Goal: Information Seeking & Learning: Learn about a topic

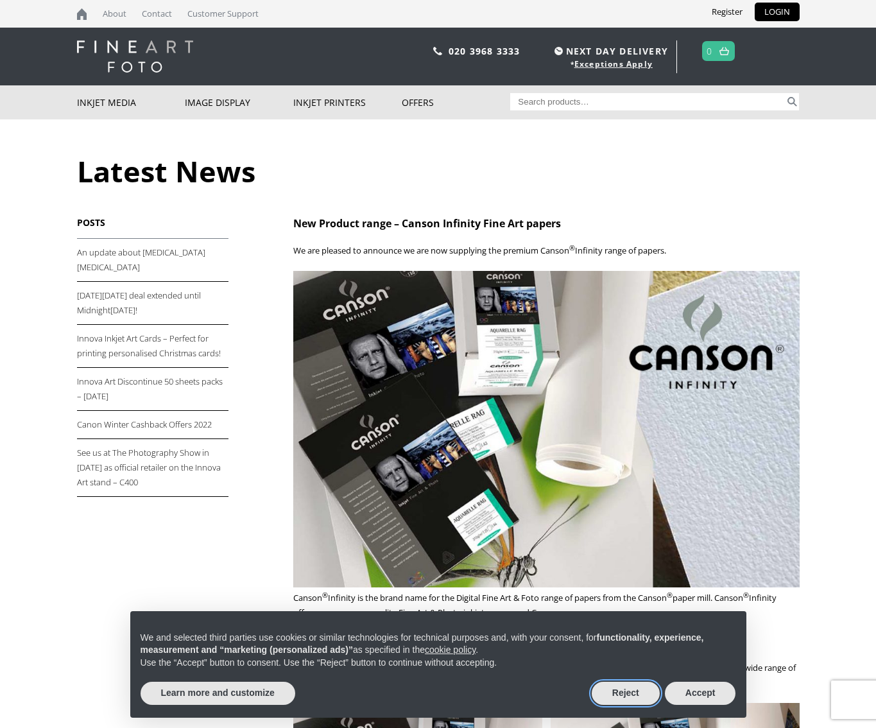
click at [619, 691] on button "Reject" at bounding box center [626, 692] width 68 height 23
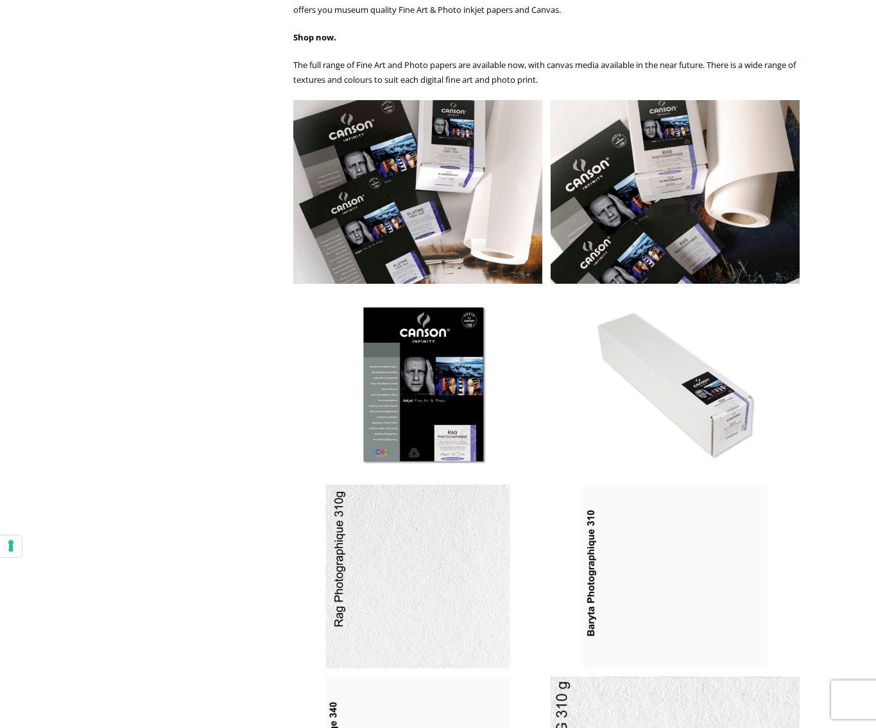
scroll to position [653, 0]
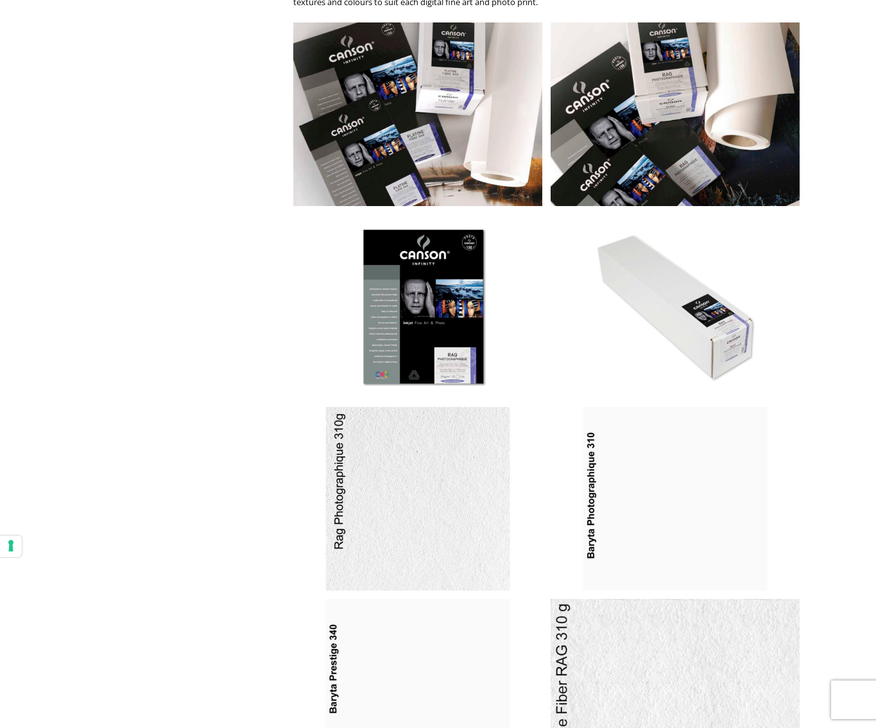
click at [436, 344] on img at bounding box center [417, 306] width 249 height 184
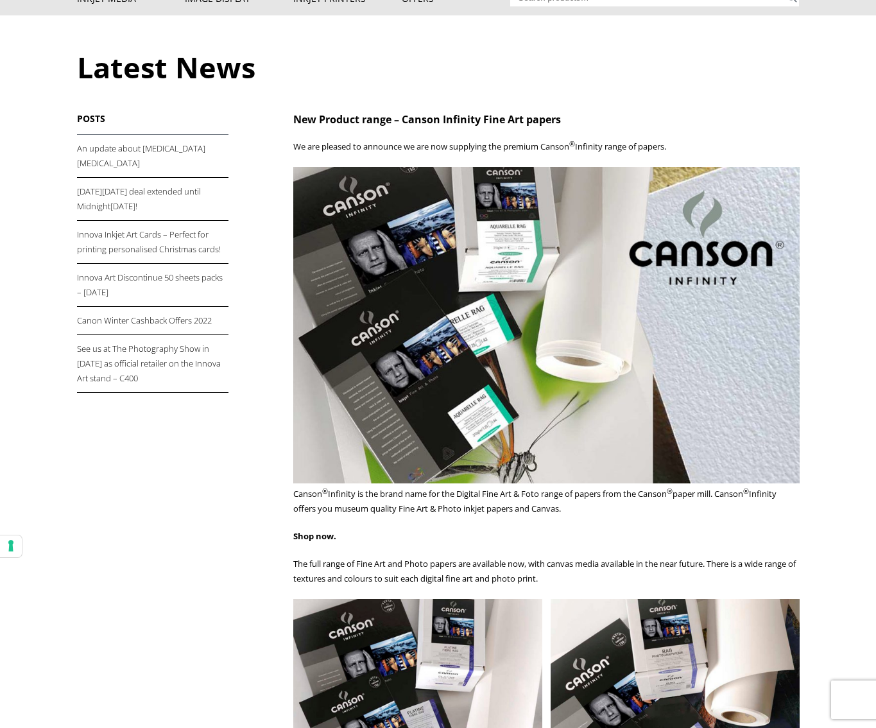
scroll to position [101, 0]
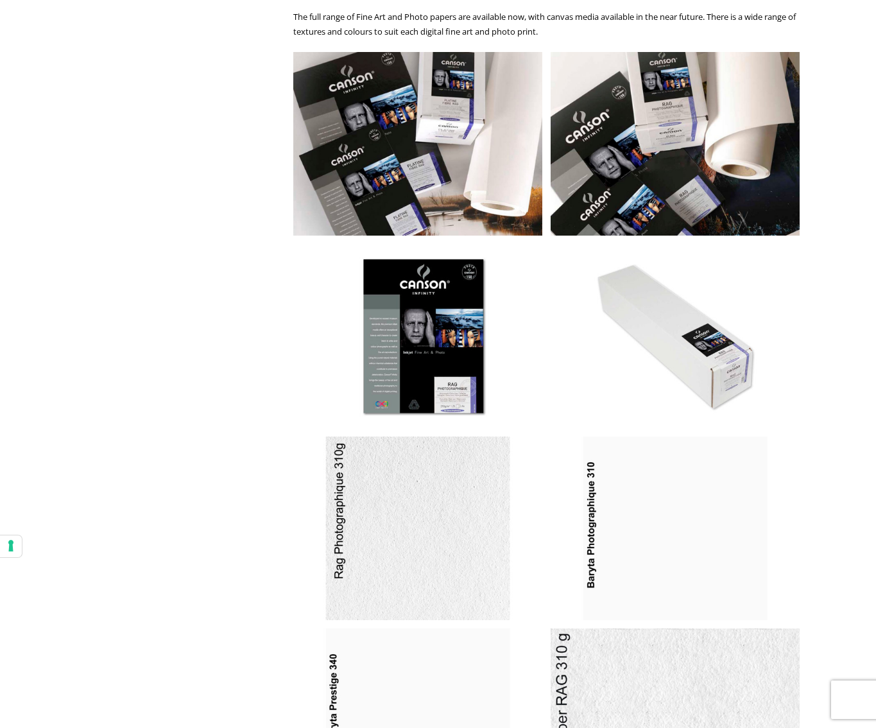
click at [674, 329] on img at bounding box center [675, 336] width 249 height 184
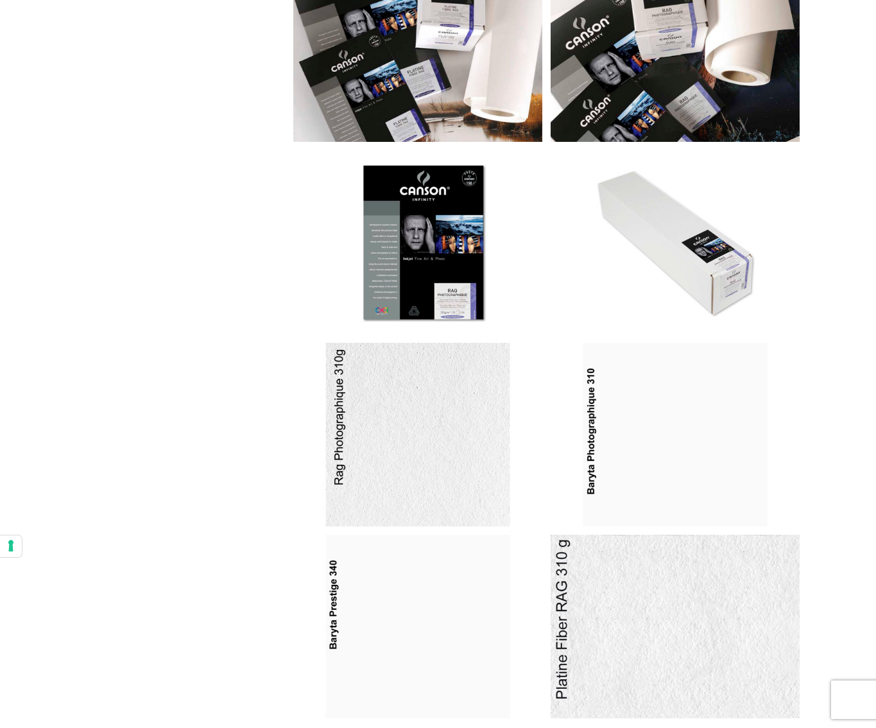
scroll to position [819, 0]
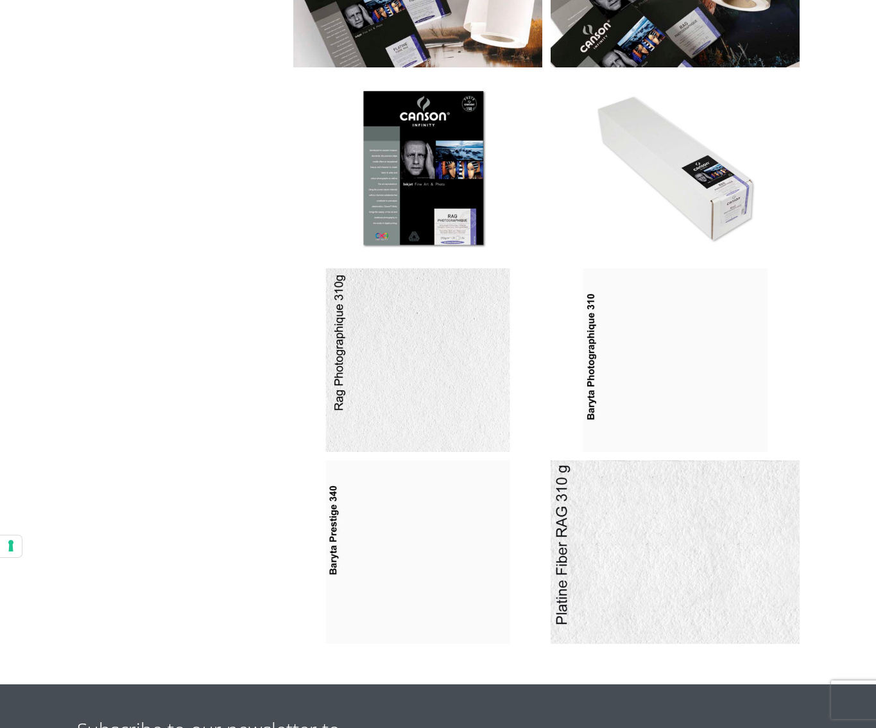
click at [650, 327] on img at bounding box center [675, 360] width 249 height 184
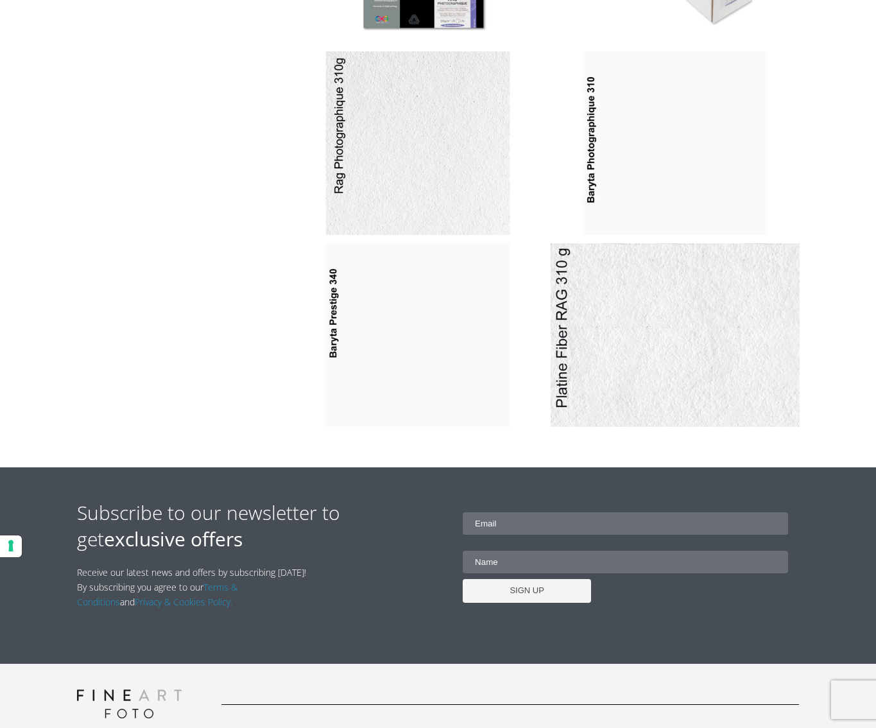
scroll to position [1145, 0]
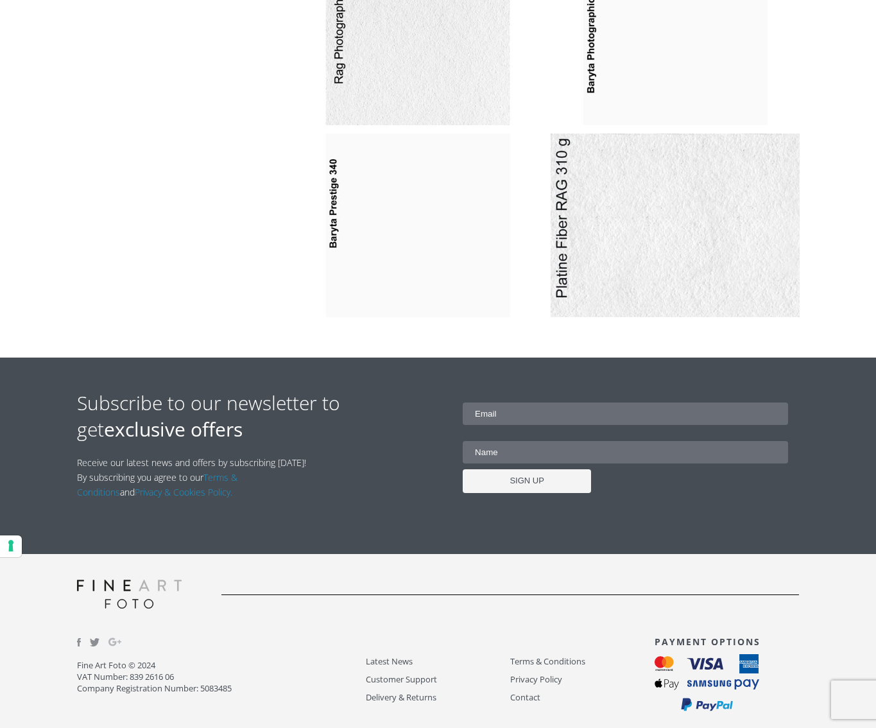
click at [611, 251] on img at bounding box center [675, 225] width 249 height 184
click at [439, 257] on img at bounding box center [417, 225] width 249 height 184
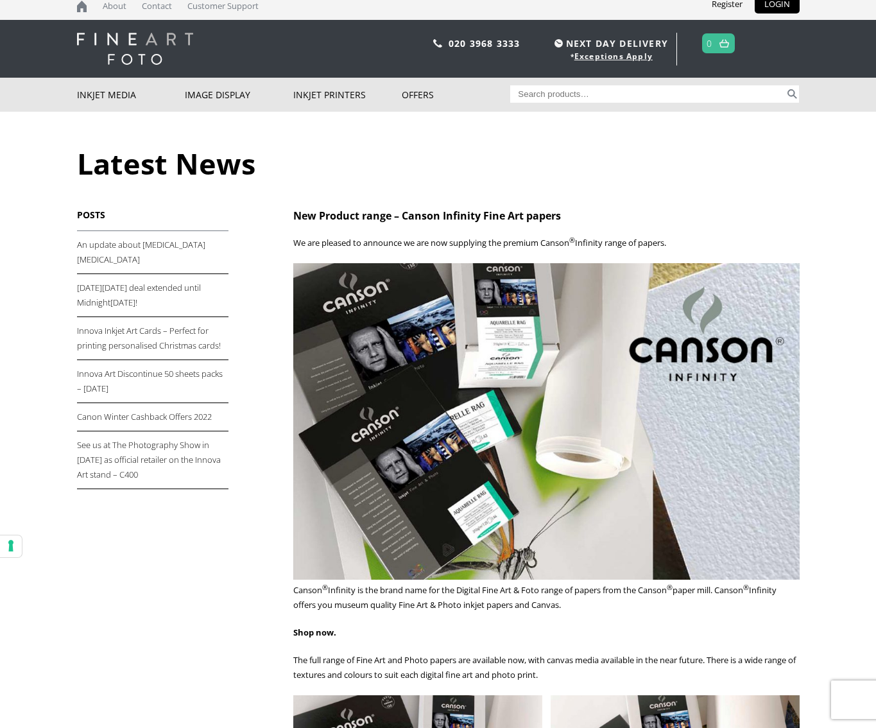
scroll to position [3, 0]
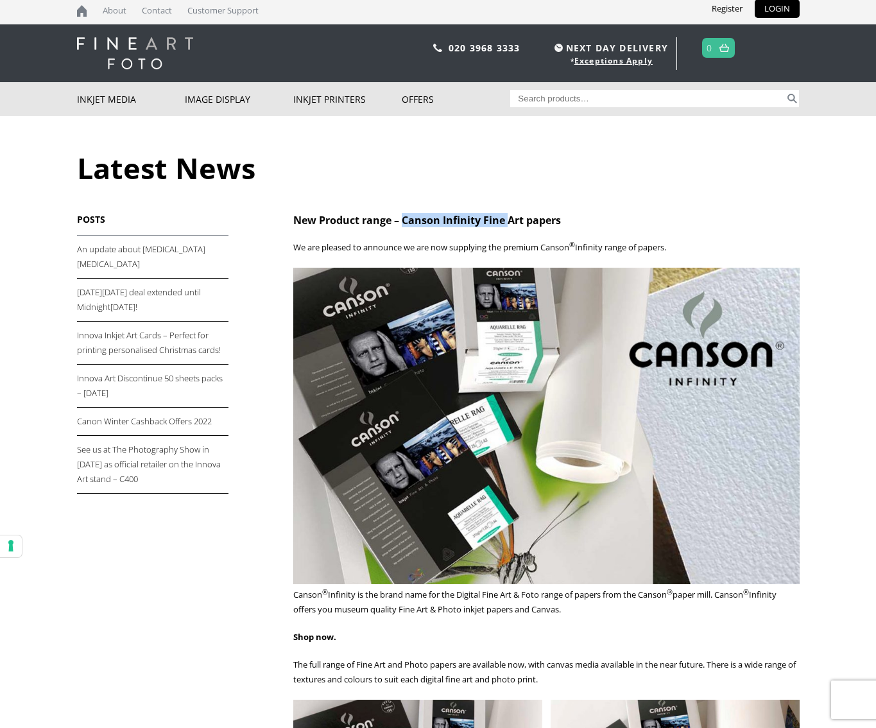
drag, startPoint x: 404, startPoint y: 216, endPoint x: 507, endPoint y: 220, distance: 103.4
click at [508, 219] on h2 "New Product range – Canson Infinity Fine Art papers" at bounding box center [546, 220] width 506 height 14
